Goal: Task Accomplishment & Management: Use online tool/utility

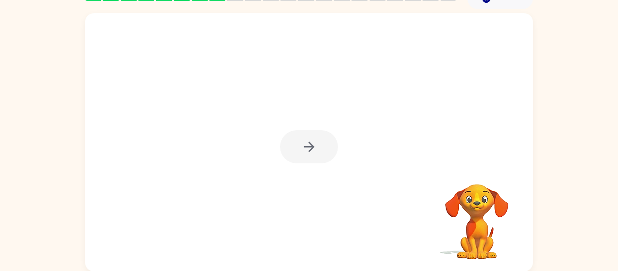
scroll to position [47, 0]
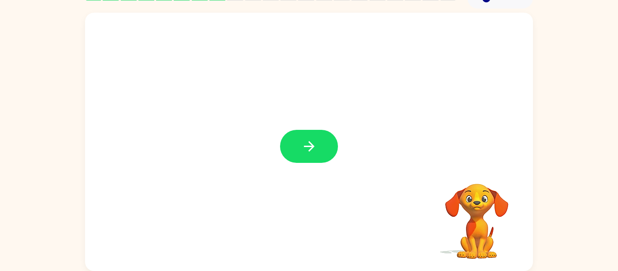
click at [247, 121] on div at bounding box center [309, 142] width 448 height 258
click at [310, 149] on icon "button" at bounding box center [308, 146] width 10 height 10
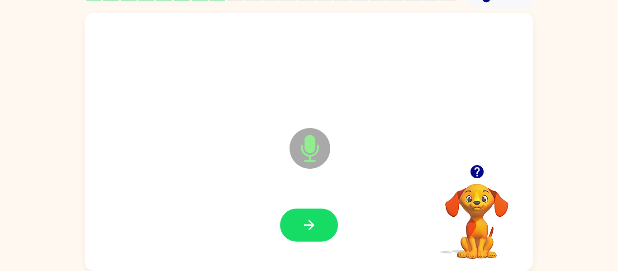
click at [313, 154] on icon "Microphone The Microphone is here when it is your turn to talk" at bounding box center [355, 160] width 136 height 68
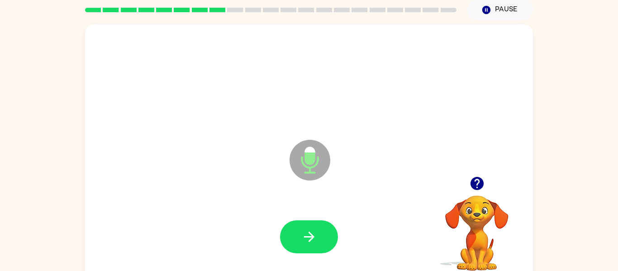
scroll to position [38, 0]
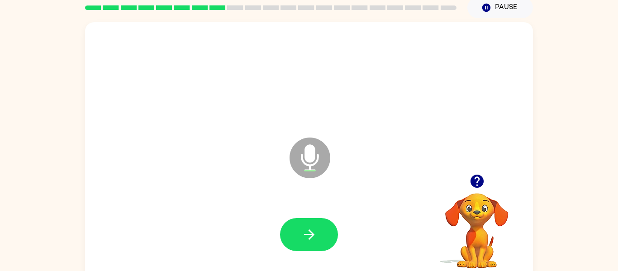
click at [469, 183] on icon "button" at bounding box center [477, 181] width 16 height 16
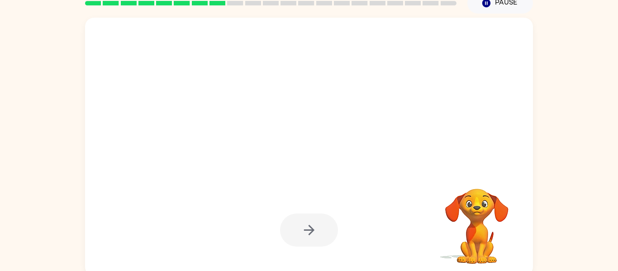
scroll to position [44, 0]
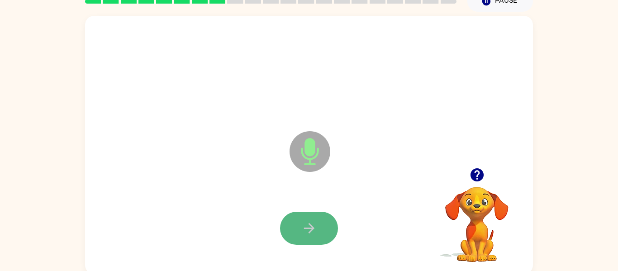
click at [310, 224] on icon "button" at bounding box center [308, 228] width 10 height 10
click at [486, 177] on button "button" at bounding box center [476, 174] width 23 height 23
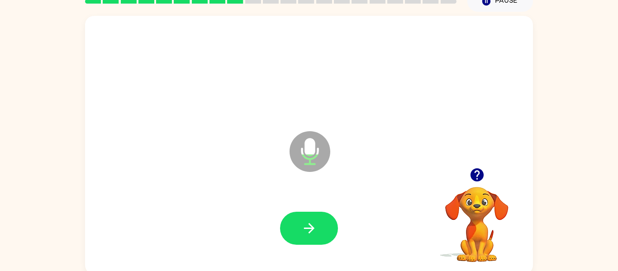
click at [300, 203] on div at bounding box center [309, 228] width 430 height 74
click at [301, 221] on icon "button" at bounding box center [309, 228] width 16 height 16
click at [475, 183] on icon "button" at bounding box center [477, 175] width 16 height 16
click at [482, 174] on icon "button" at bounding box center [476, 174] width 13 height 13
click at [479, 174] on icon "button" at bounding box center [477, 175] width 16 height 16
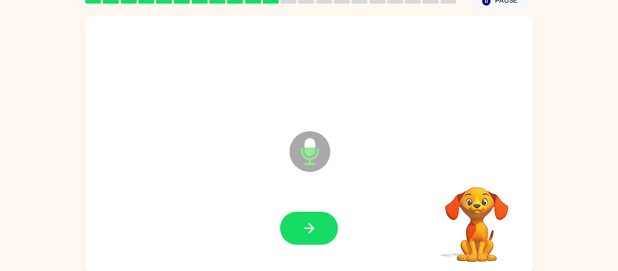
click at [308, 152] on icon "Microphone The Microphone is here when it is your turn to talk" at bounding box center [355, 163] width 136 height 68
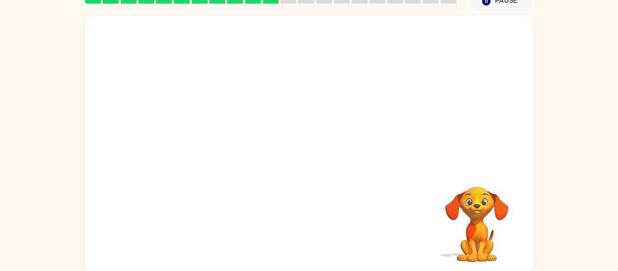
click at [475, 239] on video "Your browser must support playing .mp4 files to use Literably. Please try using…" at bounding box center [476, 218] width 90 height 90
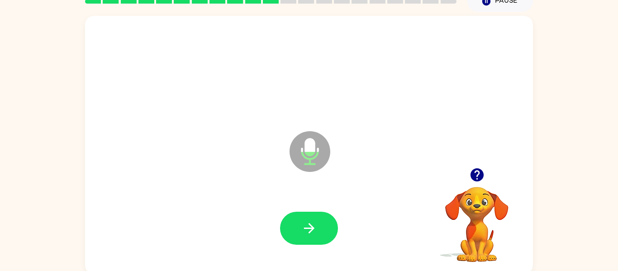
drag, startPoint x: 475, startPoint y: 239, endPoint x: 476, endPoint y: 246, distance: 6.8
click at [476, 246] on video "Your browser must support playing .mp4 files to use Literably. Please try using…" at bounding box center [476, 218] width 90 height 90
click at [480, 247] on video "Your browser must support playing .mp4 files to use Literably. Please try using…" at bounding box center [476, 218] width 90 height 90
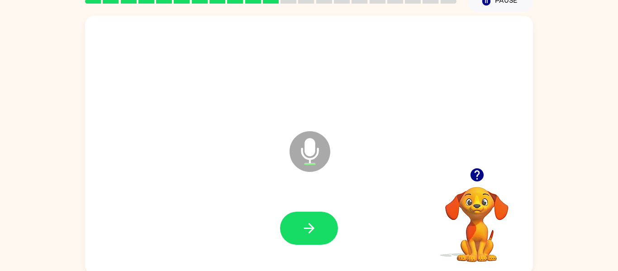
click at [467, 178] on button "button" at bounding box center [476, 174] width 23 height 23
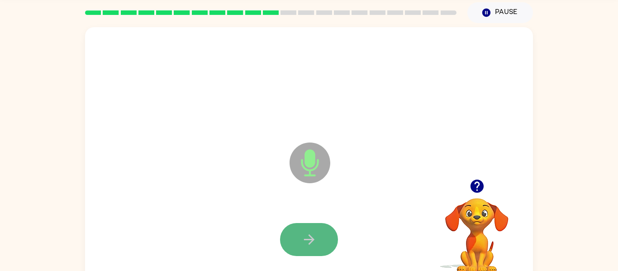
click at [316, 239] on icon "button" at bounding box center [309, 240] width 16 height 16
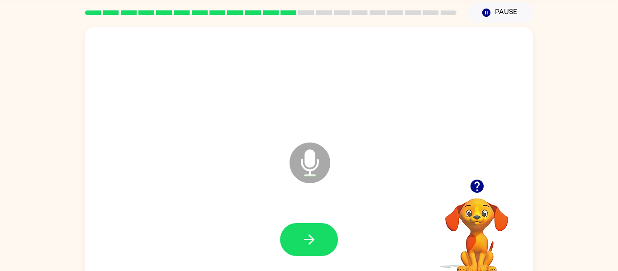
click at [488, 181] on div at bounding box center [476, 186] width 90 height 23
click at [474, 189] on icon "button" at bounding box center [476, 186] width 13 height 13
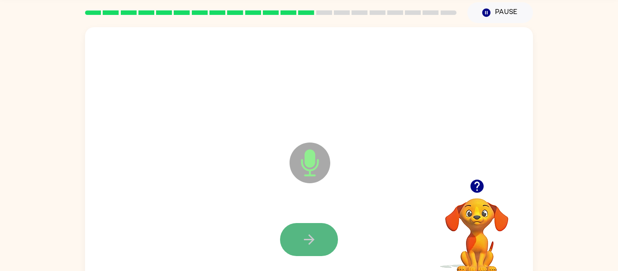
click at [306, 234] on icon "button" at bounding box center [309, 240] width 16 height 16
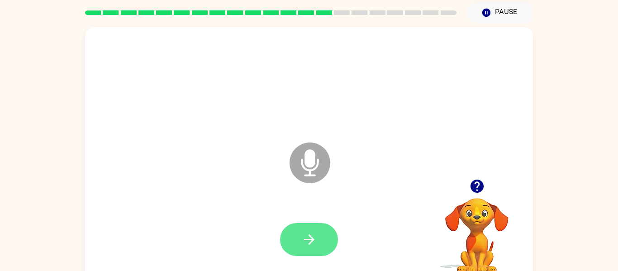
click at [304, 234] on icon "button" at bounding box center [309, 240] width 16 height 16
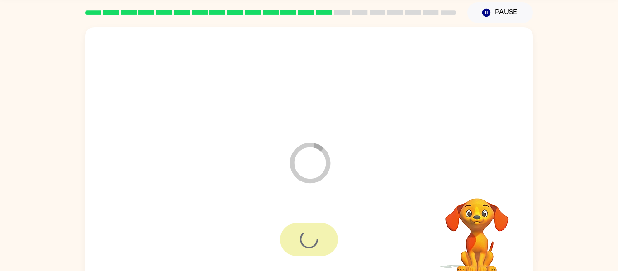
click at [305, 235] on div at bounding box center [309, 239] width 58 height 33
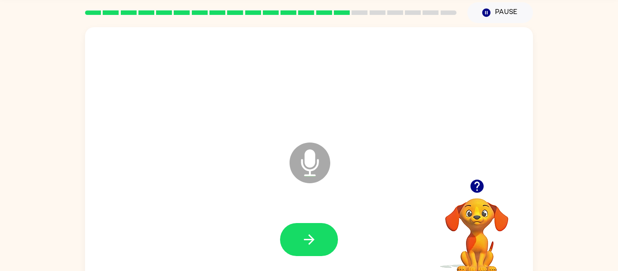
click at [477, 180] on icon "button" at bounding box center [476, 186] width 13 height 13
click at [486, 191] on button "button" at bounding box center [476, 186] width 23 height 23
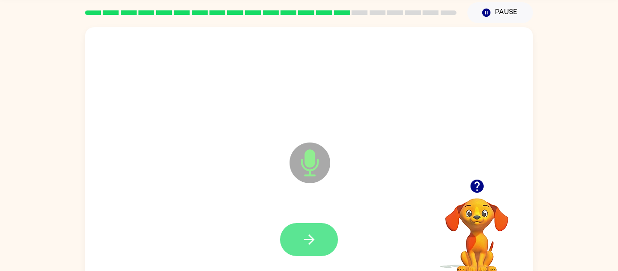
click at [314, 234] on icon "button" at bounding box center [309, 240] width 16 height 16
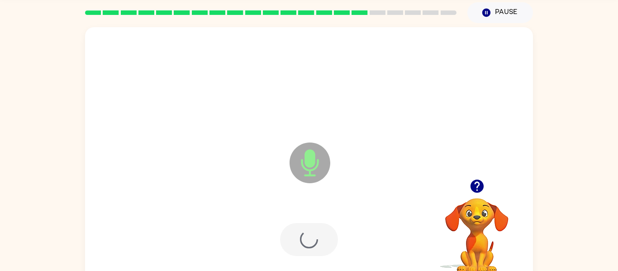
click at [314, 234] on div at bounding box center [309, 239] width 58 height 33
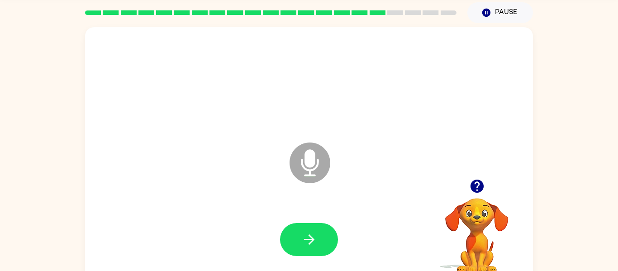
click at [478, 190] on icon "button" at bounding box center [476, 186] width 13 height 13
click at [314, 234] on icon "button" at bounding box center [309, 240] width 16 height 16
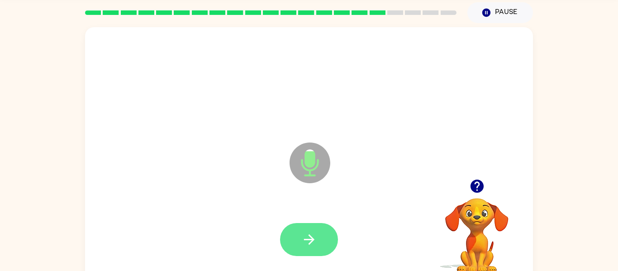
drag, startPoint x: 478, startPoint y: 190, endPoint x: 314, endPoint y: 234, distance: 168.9
click at [314, 234] on icon "button" at bounding box center [309, 240] width 16 height 16
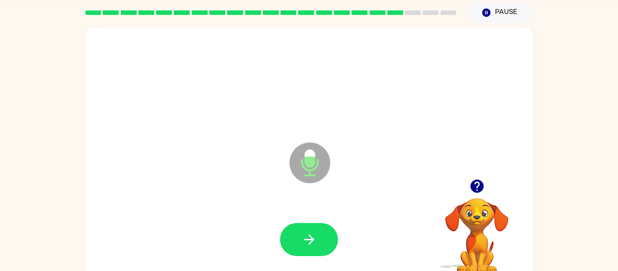
click at [314, 234] on icon "button" at bounding box center [309, 240] width 16 height 16
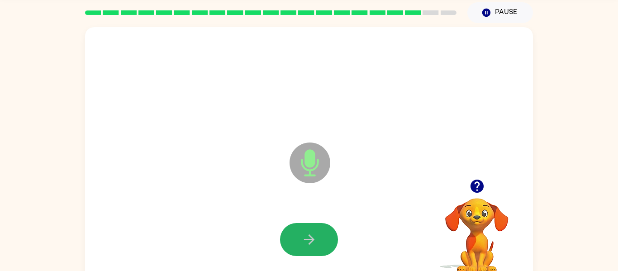
click at [314, 234] on icon "button" at bounding box center [309, 240] width 16 height 16
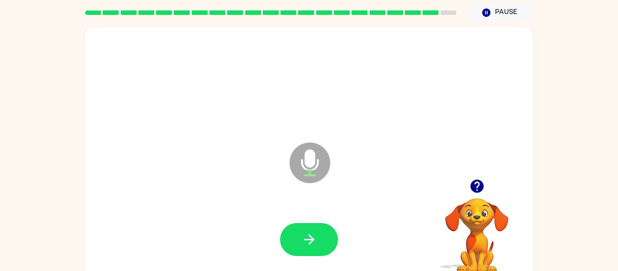
click at [455, 36] on div "Microphone The Microphone is here when it is your turn to talk" at bounding box center [309, 156] width 448 height 258
click at [483, 181] on icon "button" at bounding box center [477, 186] width 16 height 16
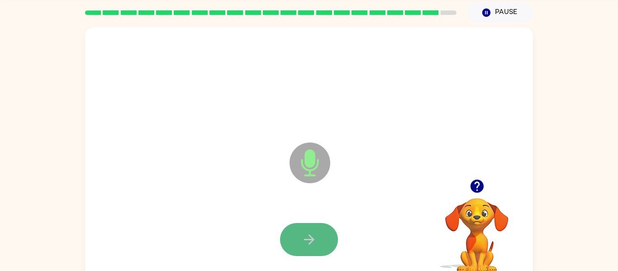
click at [307, 230] on button "button" at bounding box center [309, 239] width 58 height 33
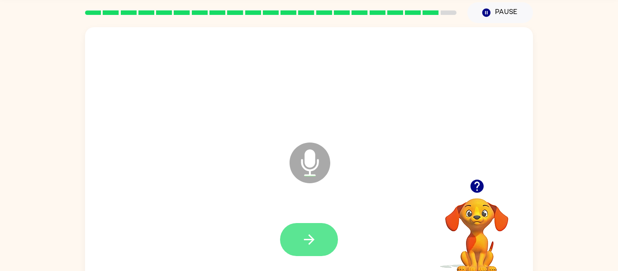
click at [311, 228] on button "button" at bounding box center [309, 239] width 58 height 33
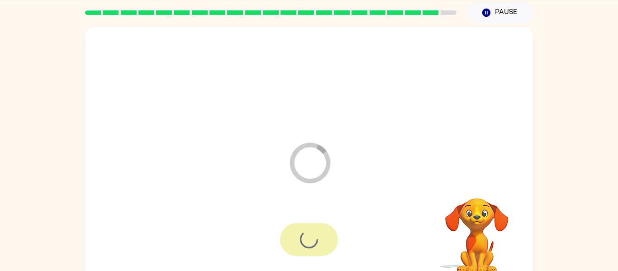
scroll to position [24, 0]
